Goal: Task Accomplishment & Management: Complete application form

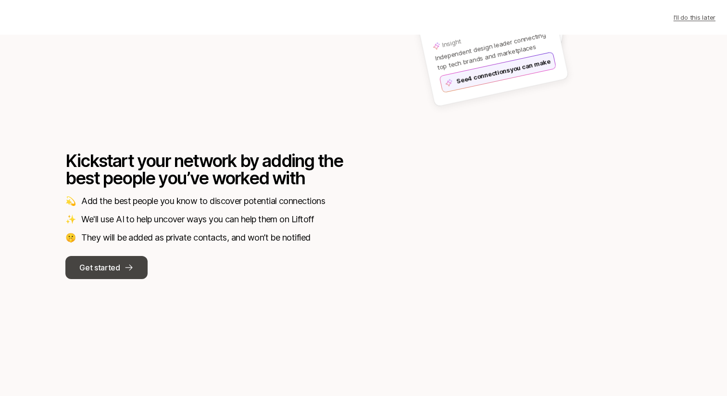
click at [114, 272] on p "Get started" at bounding box center [99, 267] width 40 height 12
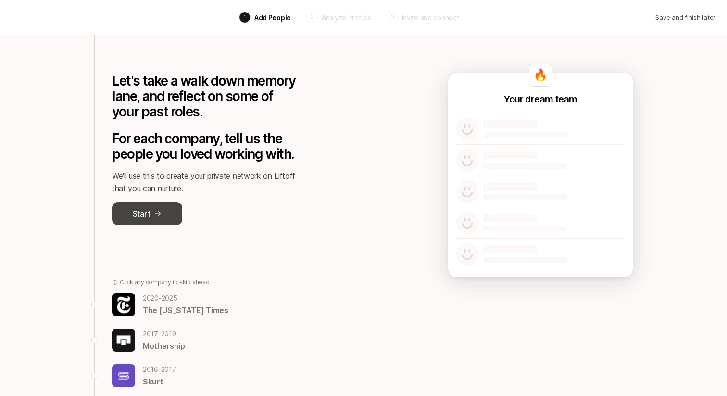
click at [168, 209] on button "Start" at bounding box center [147, 213] width 70 height 23
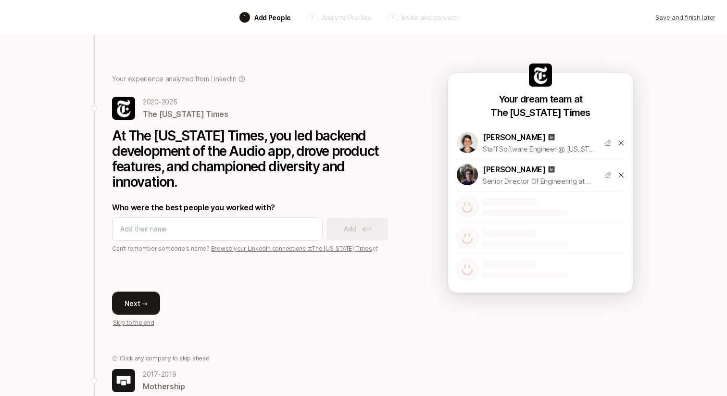
click at [137, 301] on button "Next →" at bounding box center [136, 302] width 48 height 23
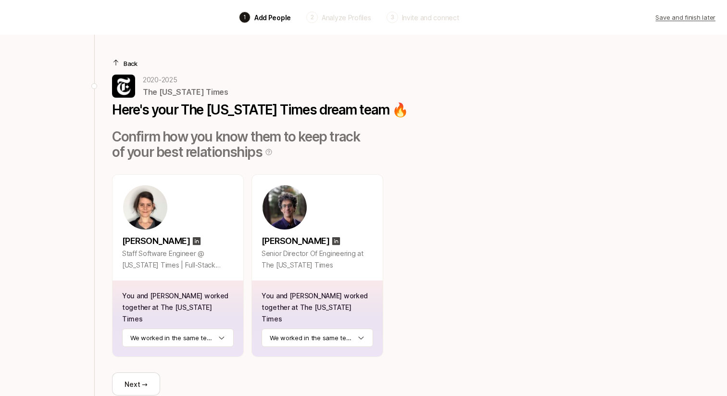
click at [128, 59] on p "Back" at bounding box center [131, 64] width 14 height 10
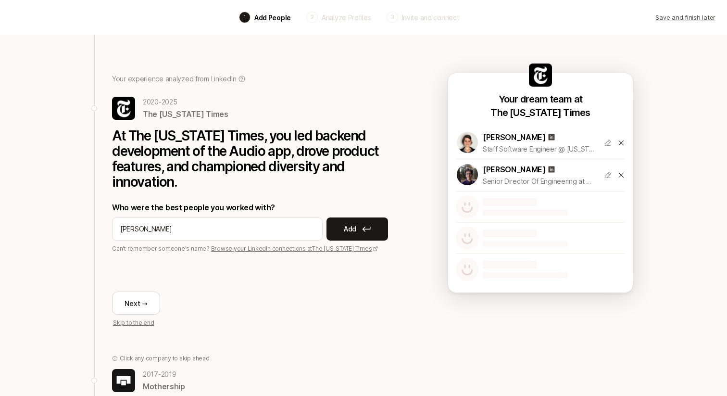
type input "rimar villasenor"
type input "margaret morgan"
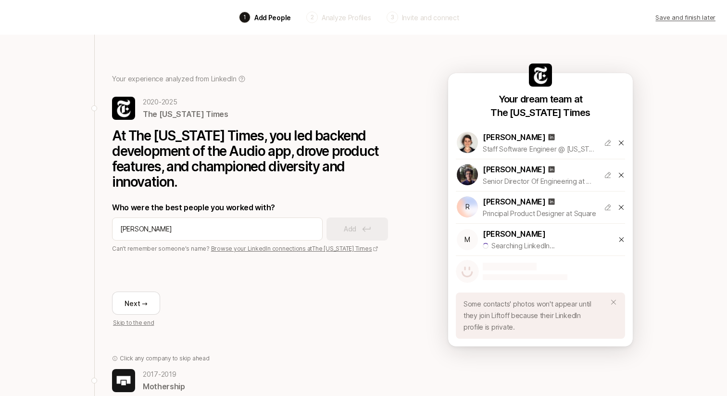
type input "mark murray"
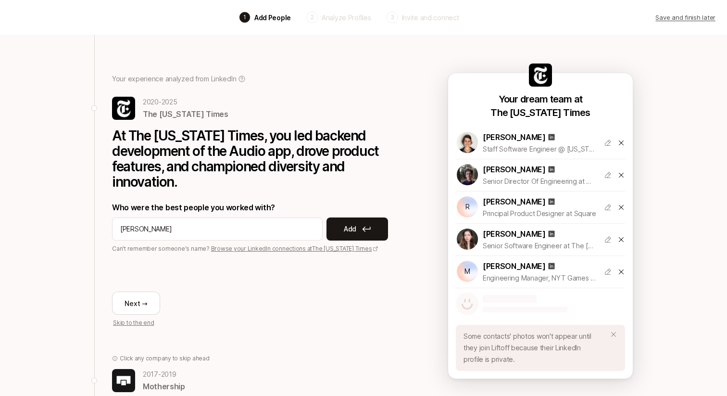
type input "amy sweeney"
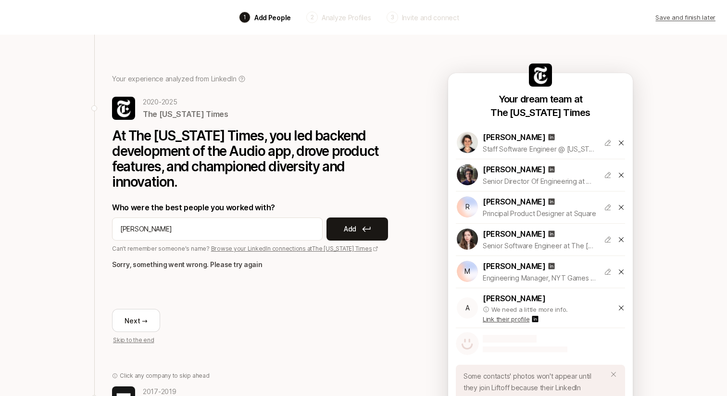
type input "amy sweeney"
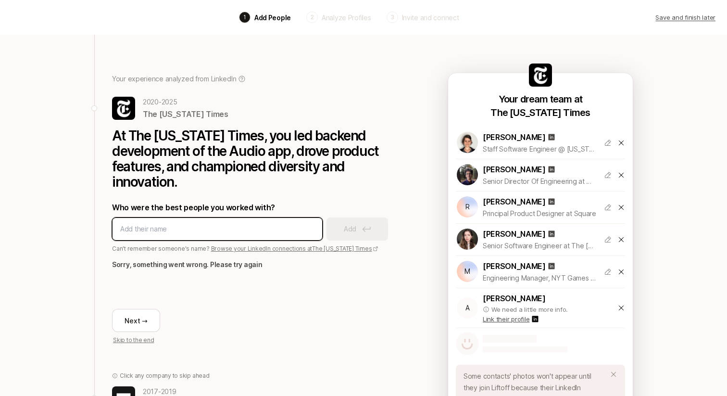
click at [260, 233] on input at bounding box center [217, 229] width 194 height 12
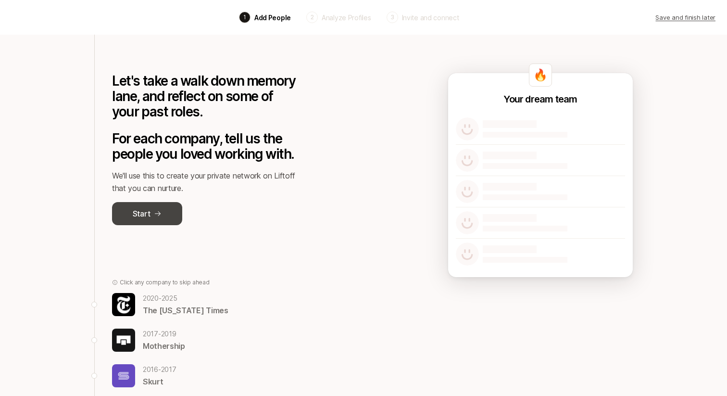
click at [138, 211] on p "Start" at bounding box center [141, 213] width 17 height 12
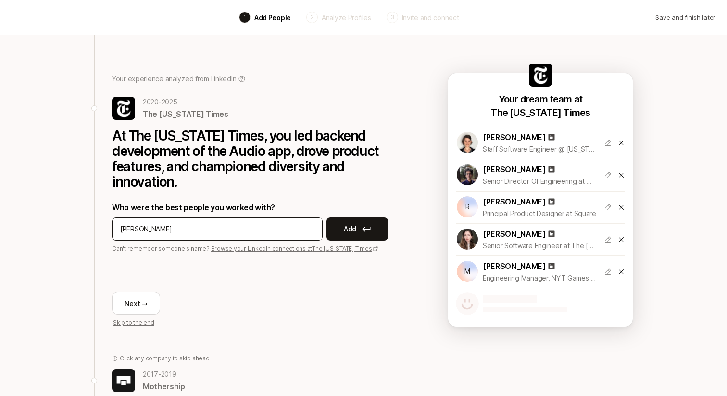
type input "grace larosa"
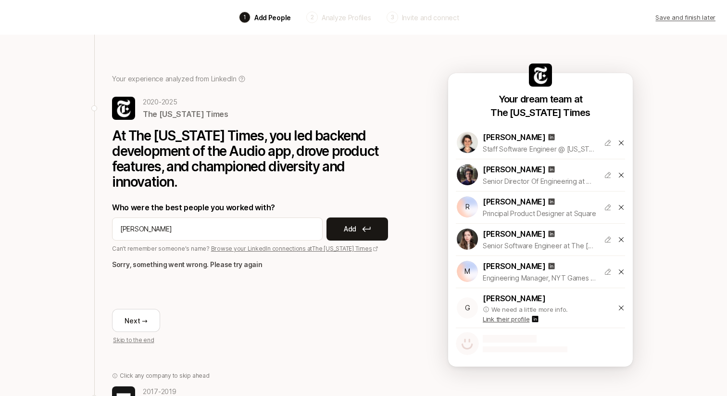
type input "daman chatha"
click at [291, 68] on div "Your experience analyzed from LinkedIn 2020 - 2025 The New York Times At The Ne…" at bounding box center [256, 190] width 288 height 310
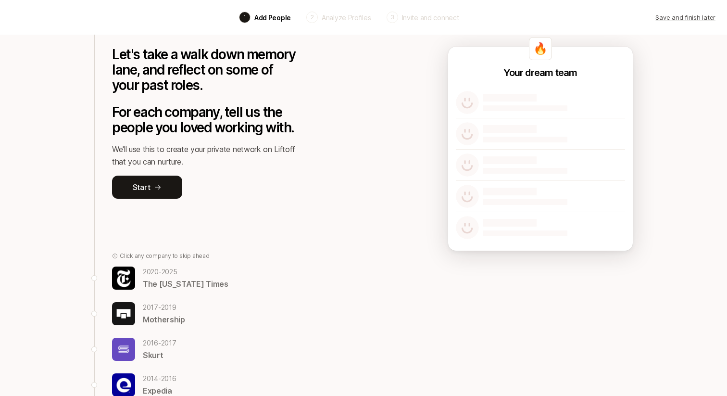
scroll to position [27, 0]
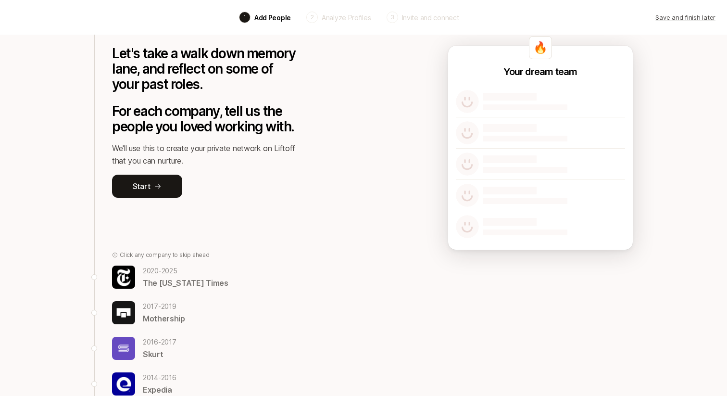
click at [155, 211] on div "Let's take a walk down memory lane, and reflect on some of your past roles. For…" at bounding box center [204, 115] width 185 height 216
click at [135, 189] on p "Start" at bounding box center [141, 186] width 17 height 12
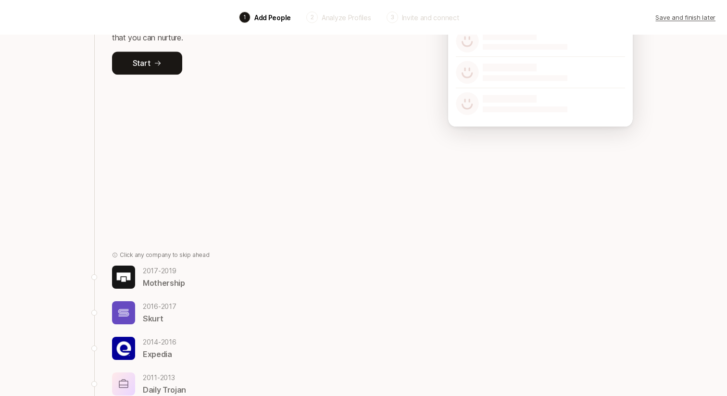
scroll to position [103, 0]
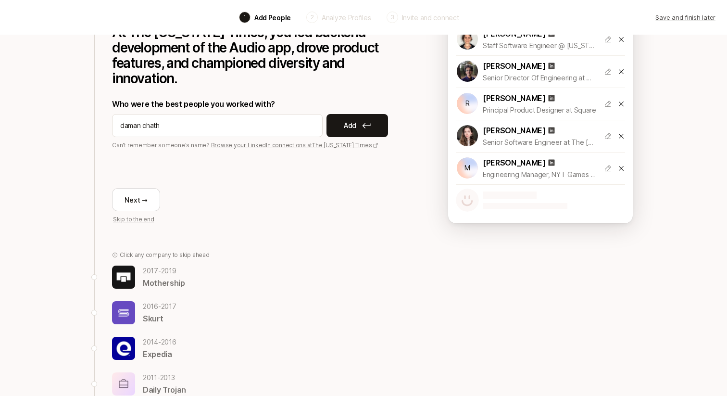
type input "daman chatha"
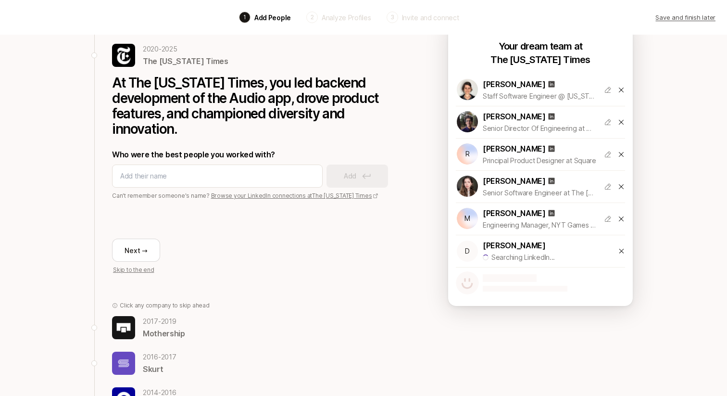
scroll to position [49, 0]
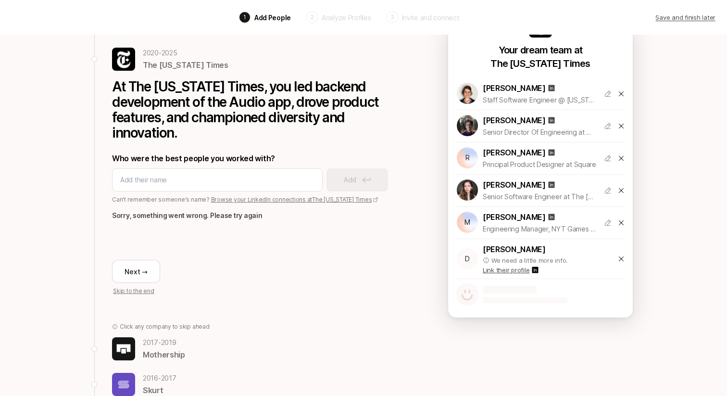
click at [398, 141] on div "At The New York Times, you led backend development of the Audio app, drove prod…" at bounding box center [256, 183] width 288 height 224
click at [431, 166] on div "Your experience analyzed from LinkedIn 2020 - 2025 The New York Times At The Ne…" at bounding box center [364, 271] width 554 height 571
click at [672, 204] on div "Back 1 Add People 2 Analyze Profiles 3 Invite and connect Save and finish later…" at bounding box center [363, 254] width 727 height 606
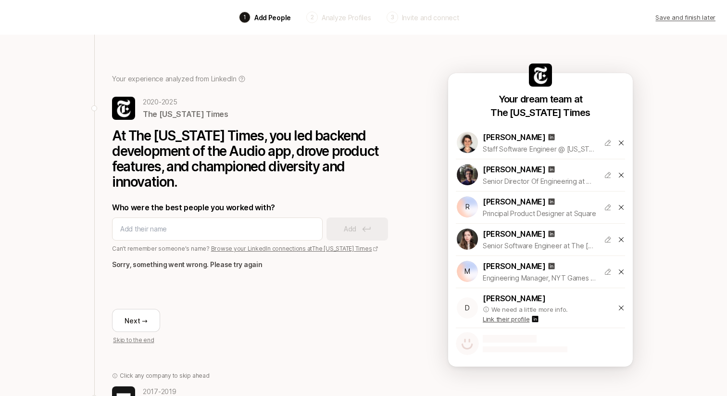
click at [137, 336] on p "Skip to the end" at bounding box center [133, 340] width 41 height 9
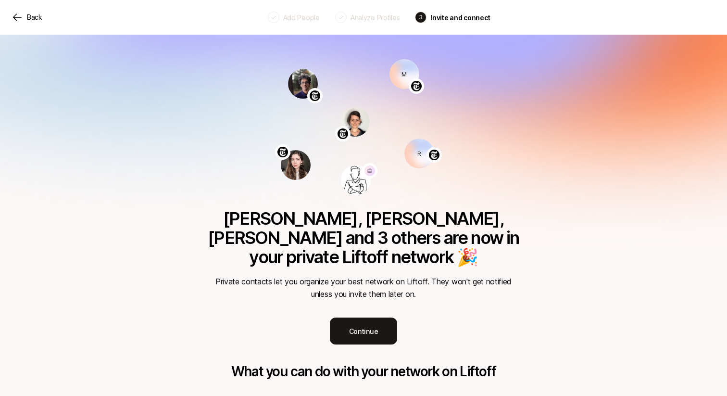
click at [364, 16] on p "Analyze Profiles" at bounding box center [375, 17] width 50 height 10
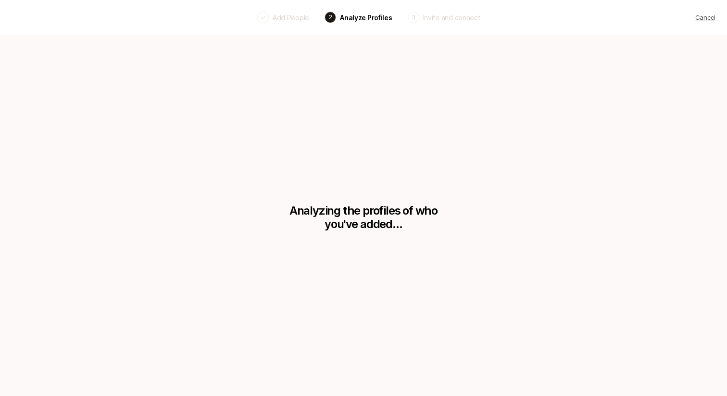
click at [286, 19] on p "Add People" at bounding box center [291, 17] width 37 height 10
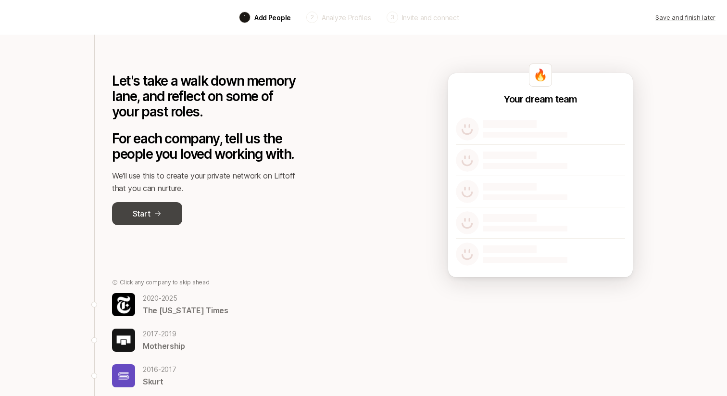
click at [154, 212] on icon at bounding box center [158, 214] width 8 height 8
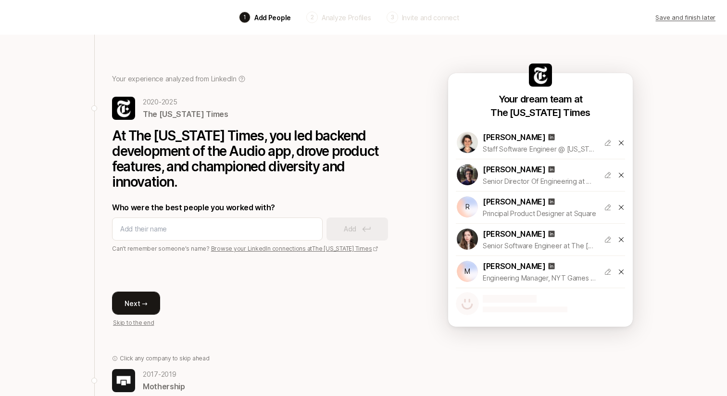
click at [136, 298] on button "Next →" at bounding box center [136, 302] width 48 height 23
